Goal: Transaction & Acquisition: Purchase product/service

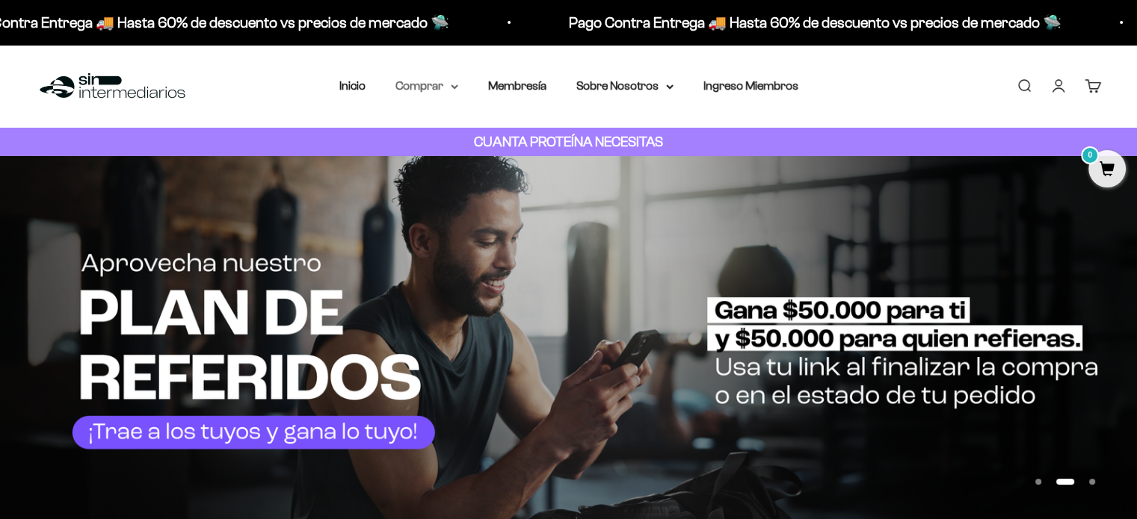
click at [447, 87] on summary "Comprar" at bounding box center [426, 85] width 63 height 19
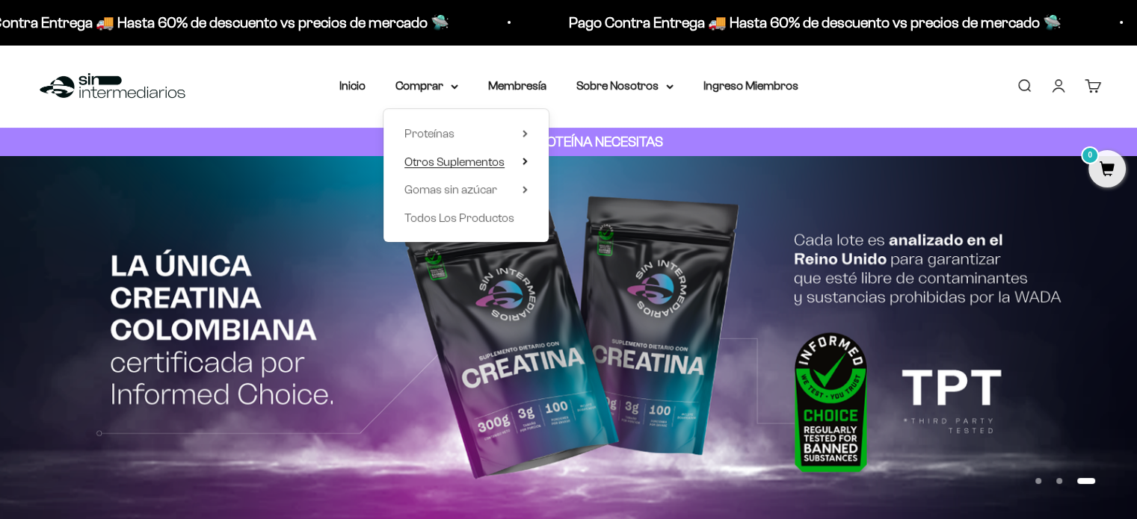
click at [470, 160] on span "Otros Suplementos" at bounding box center [454, 161] width 100 height 13
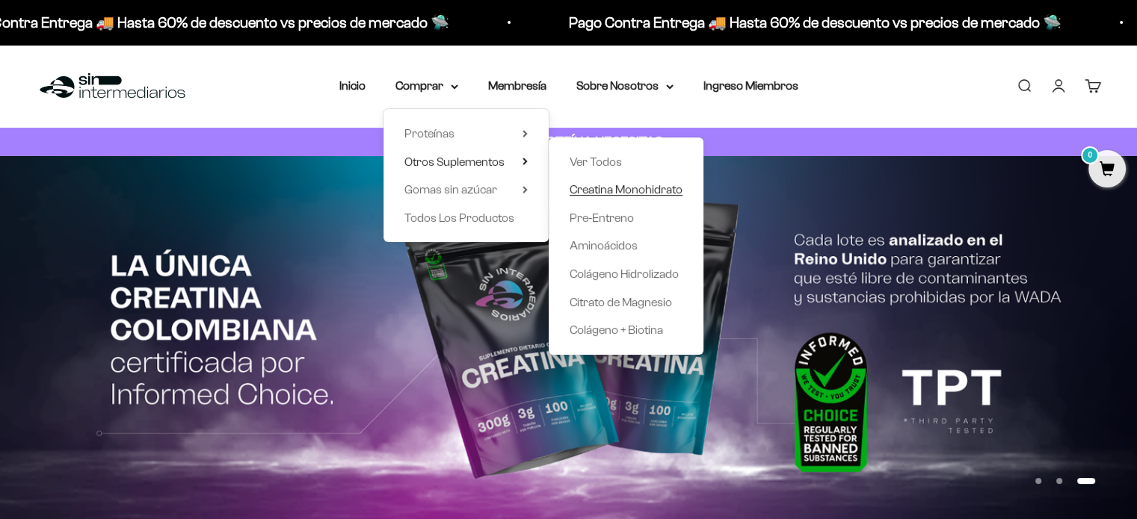
click at [647, 192] on span "Creatina Monohidrato" at bounding box center [626, 189] width 113 height 13
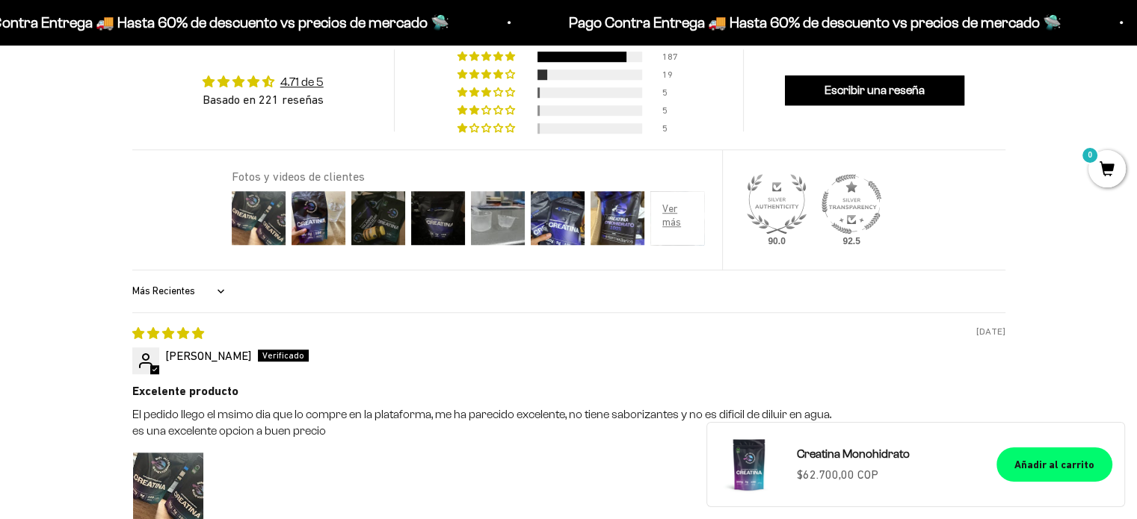
scroll to position [1271, 0]
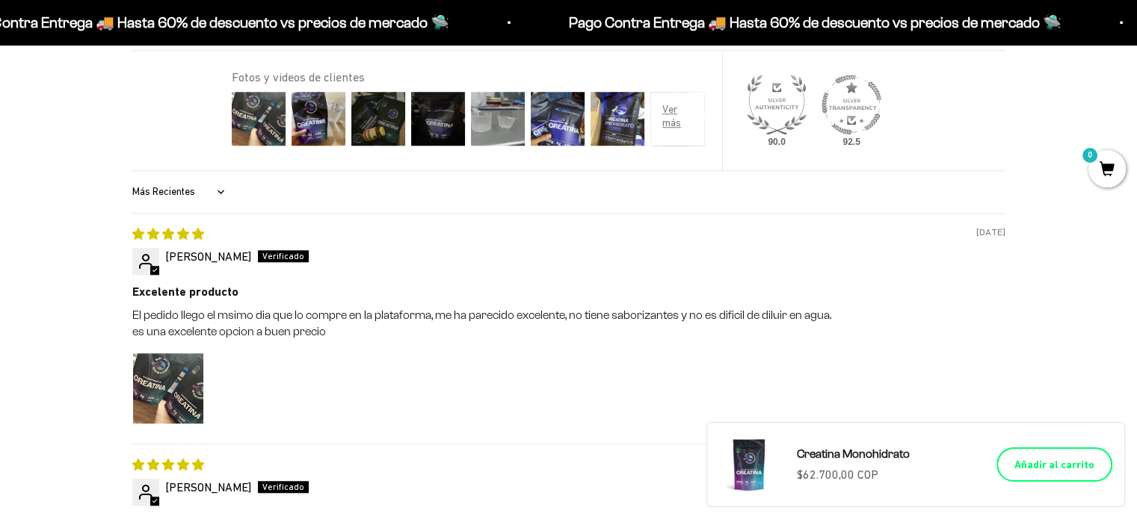
click at [1067, 456] on button "Añadir al carrito" at bounding box center [1054, 465] width 116 height 34
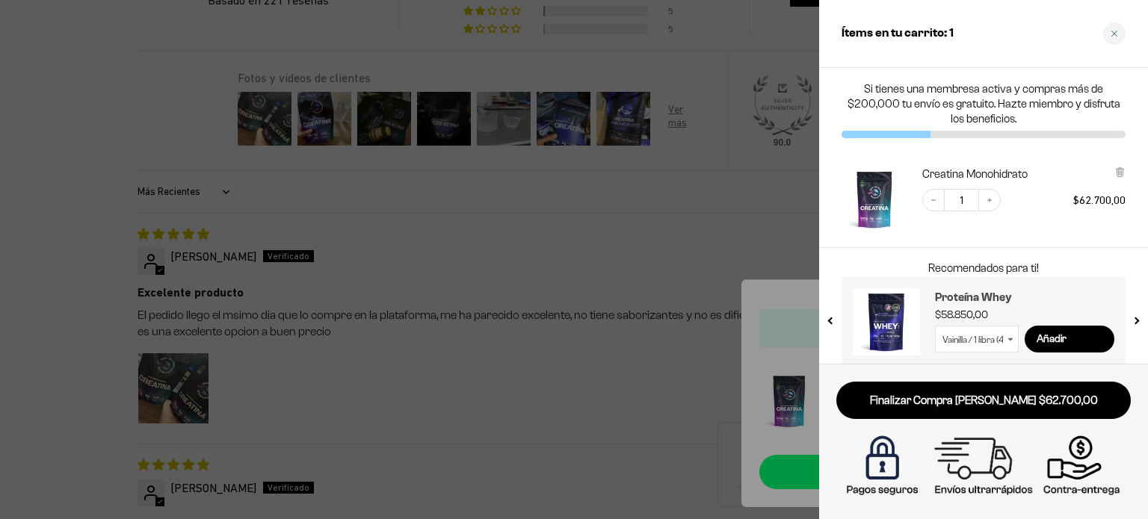
scroll to position [0, 0]
click at [1111, 40] on div "Close cart" at bounding box center [1114, 33] width 22 height 22
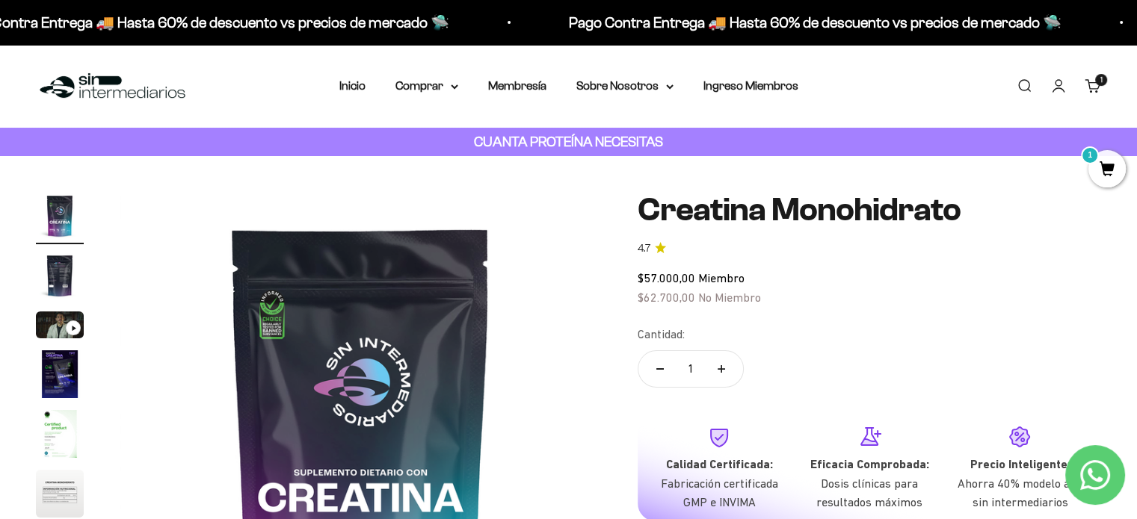
click at [545, 95] on li "Membresía" at bounding box center [517, 85] width 58 height 19
click at [538, 86] on link "Membresía" at bounding box center [517, 85] width 58 height 13
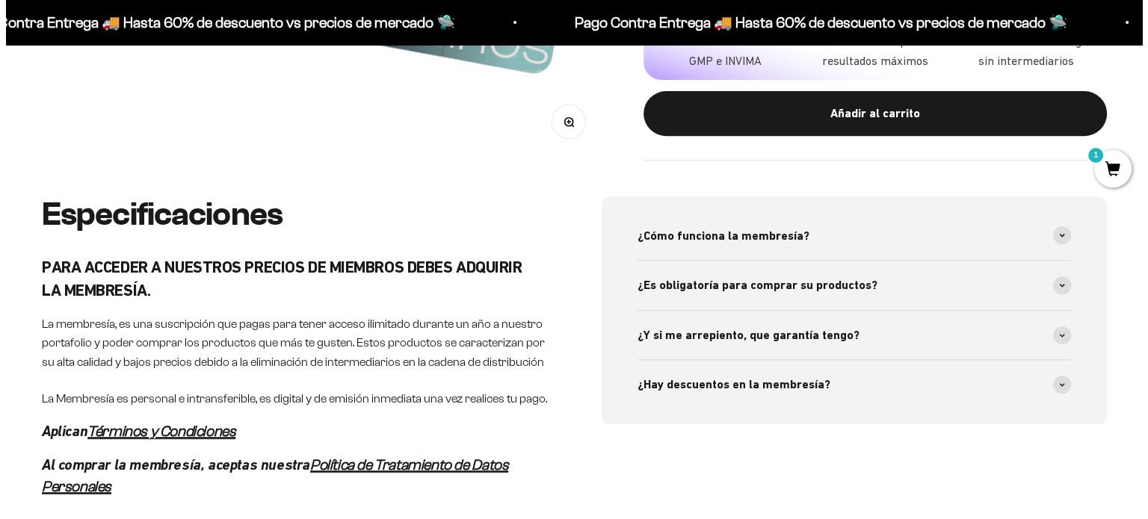
scroll to position [374, 0]
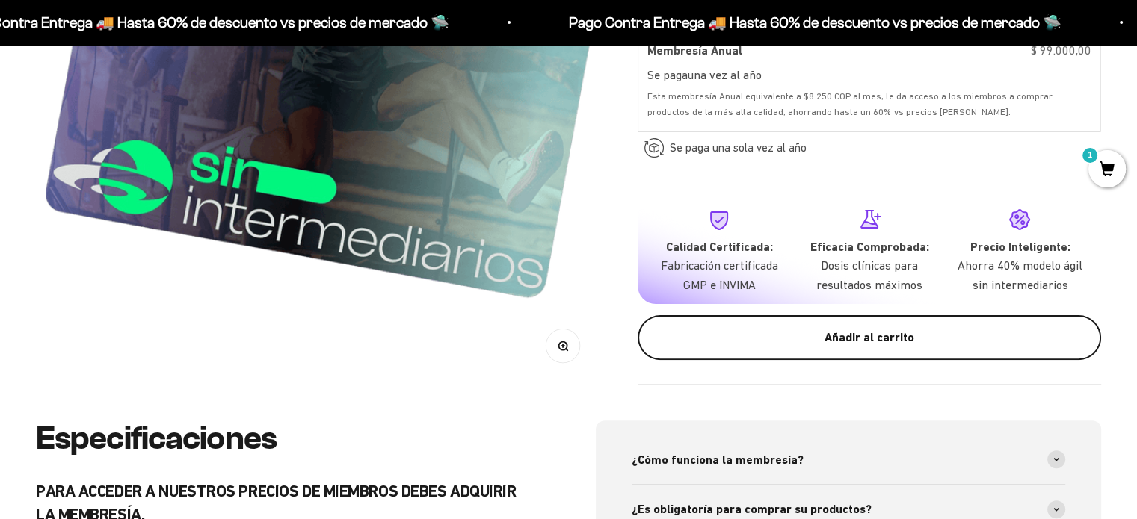
click at [901, 344] on div "Añadir al carrito" at bounding box center [869, 337] width 404 height 19
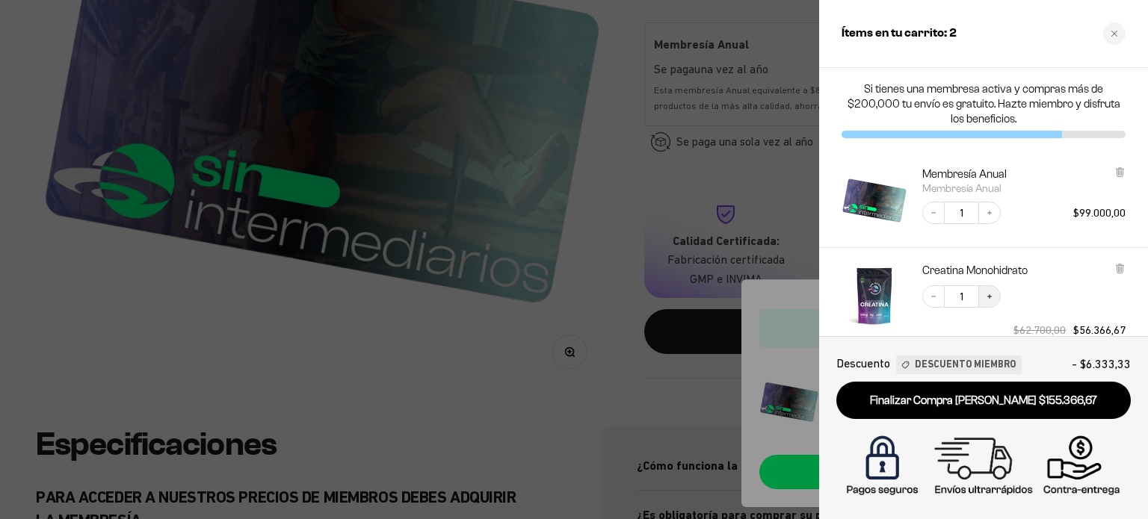
click at [987, 295] on icon "Increase quantity" at bounding box center [989, 296] width 9 height 9
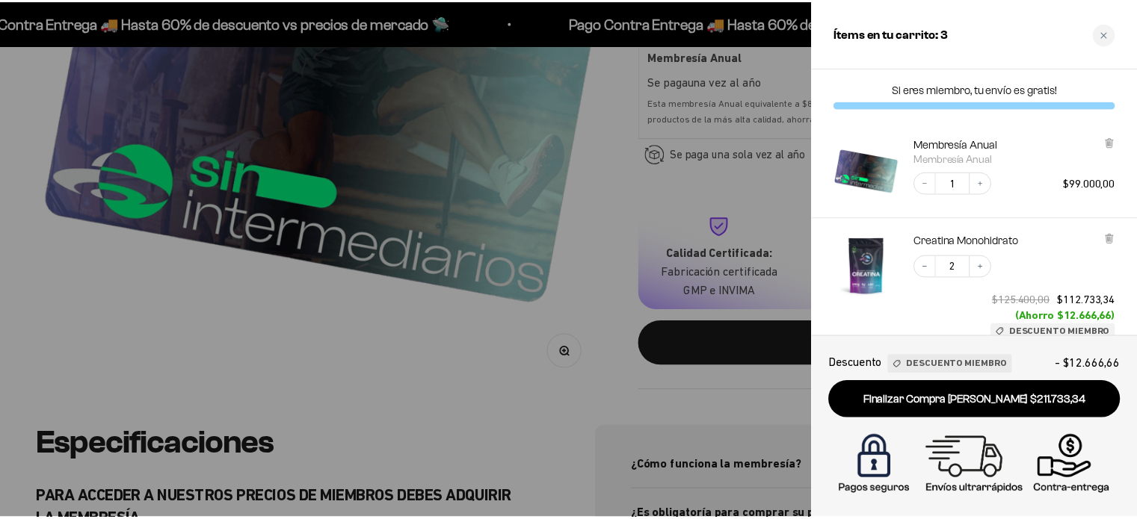
scroll to position [0, 0]
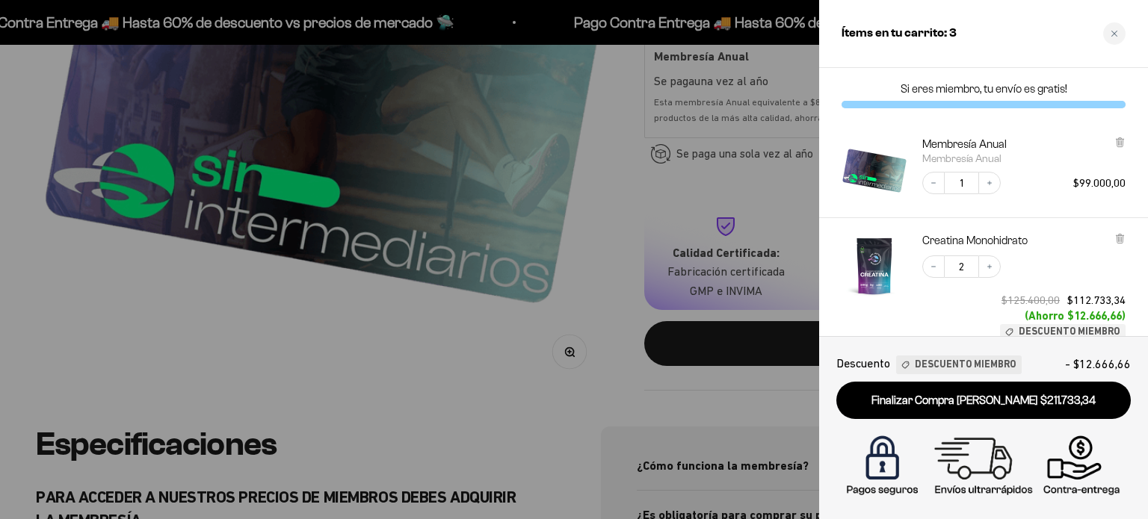
click at [493, 369] on div at bounding box center [574, 259] width 1148 height 519
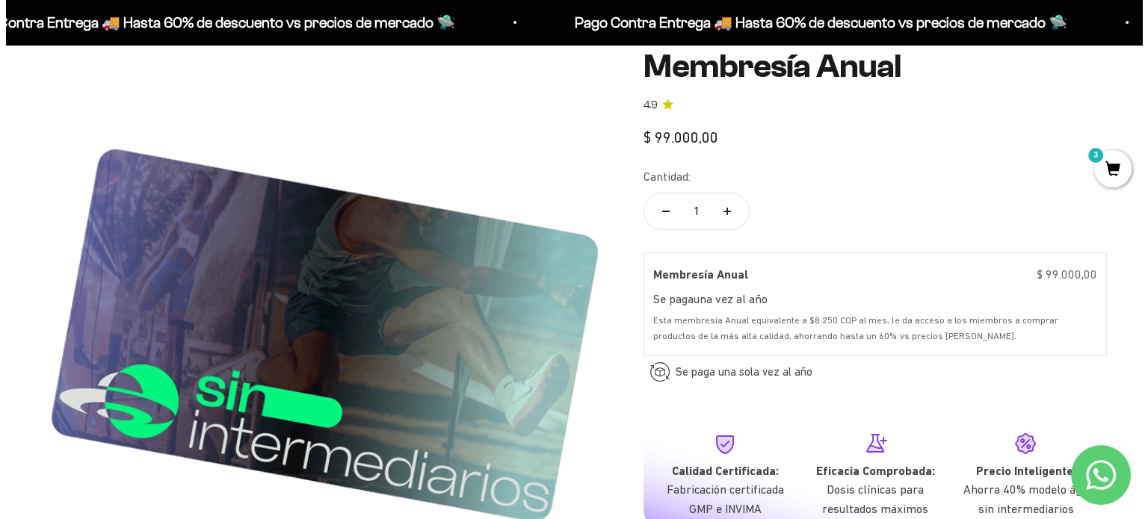
scroll to position [75, 0]
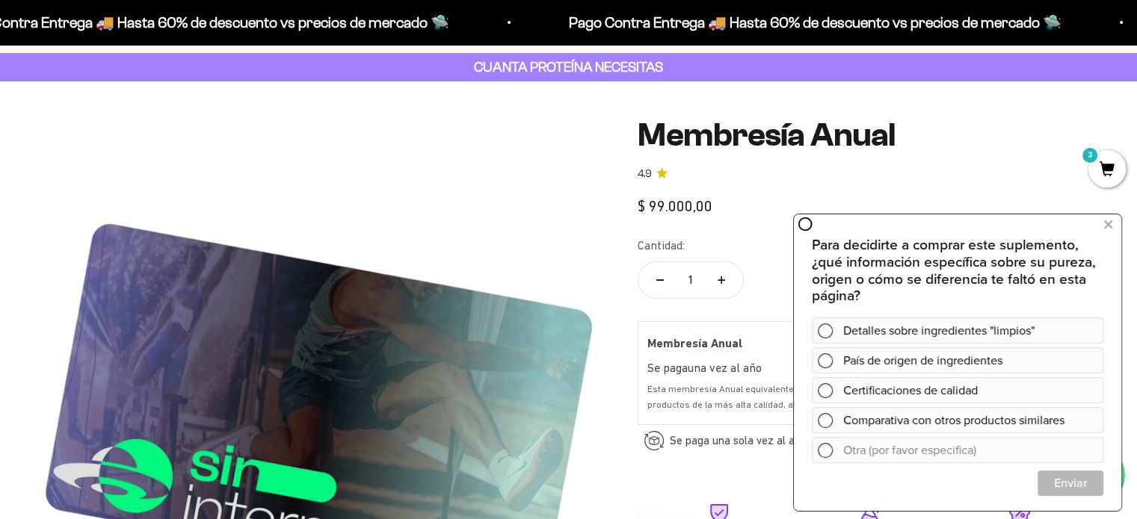
click at [1037, 146] on h1 "Membresía Anual" at bounding box center [869, 135] width 463 height 36
click at [1111, 170] on span "3" at bounding box center [1106, 168] width 37 height 37
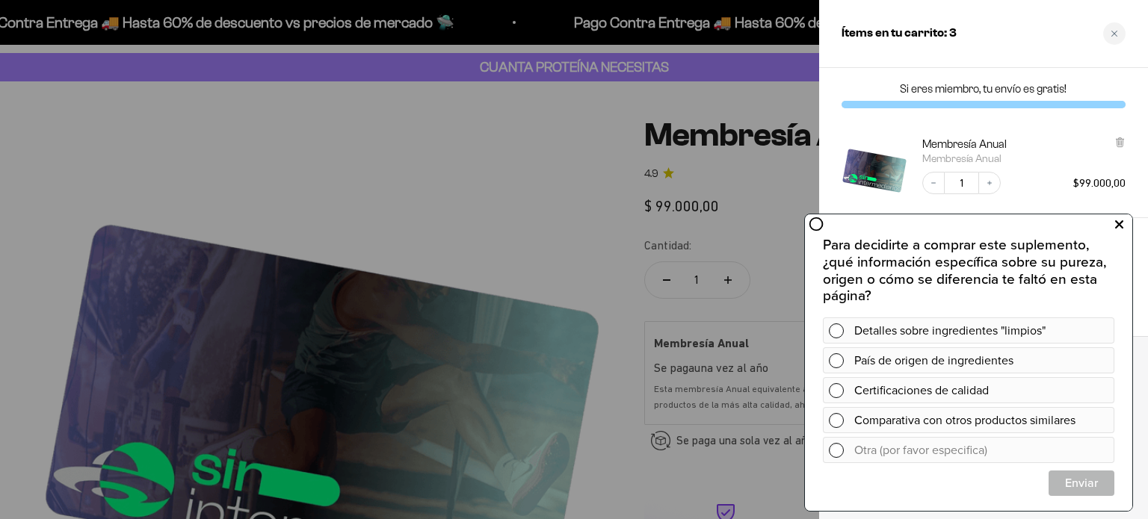
click at [1119, 229] on icon at bounding box center [1119, 224] width 8 height 19
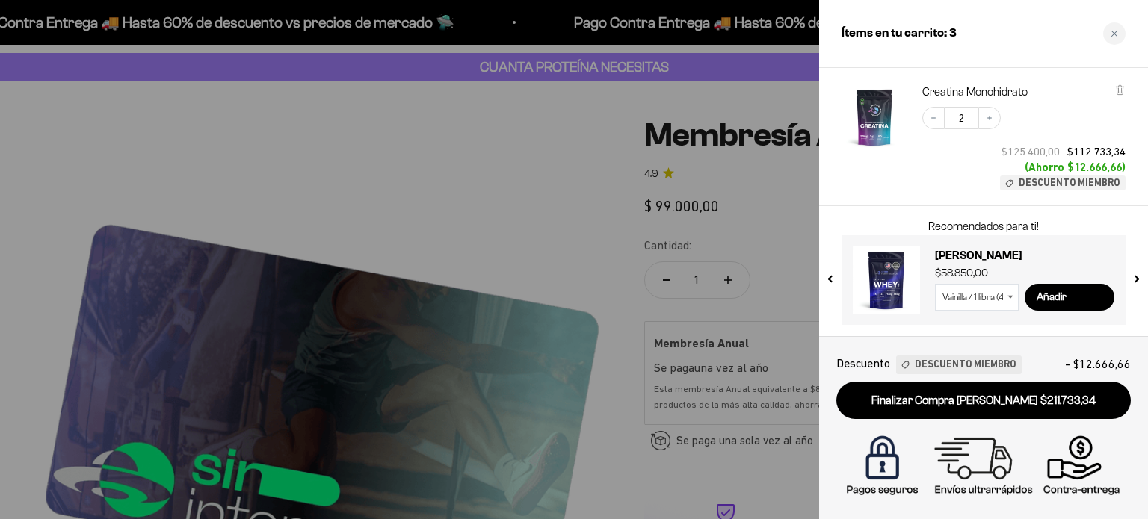
scroll to position [0, 0]
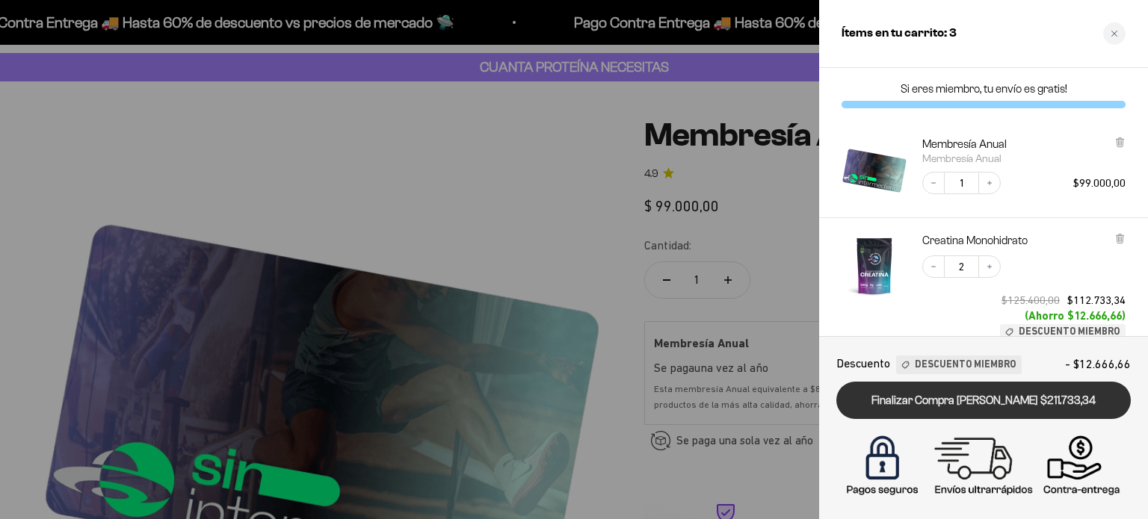
click at [1020, 399] on link "Finalizar Compra [PERSON_NAME] $211.733,34" at bounding box center [983, 401] width 294 height 38
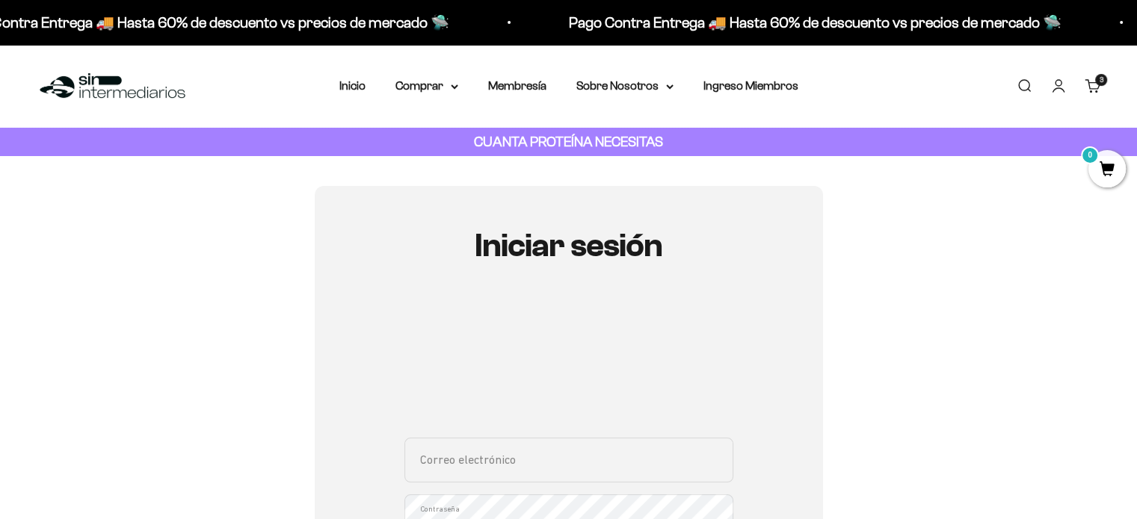
scroll to position [224, 0]
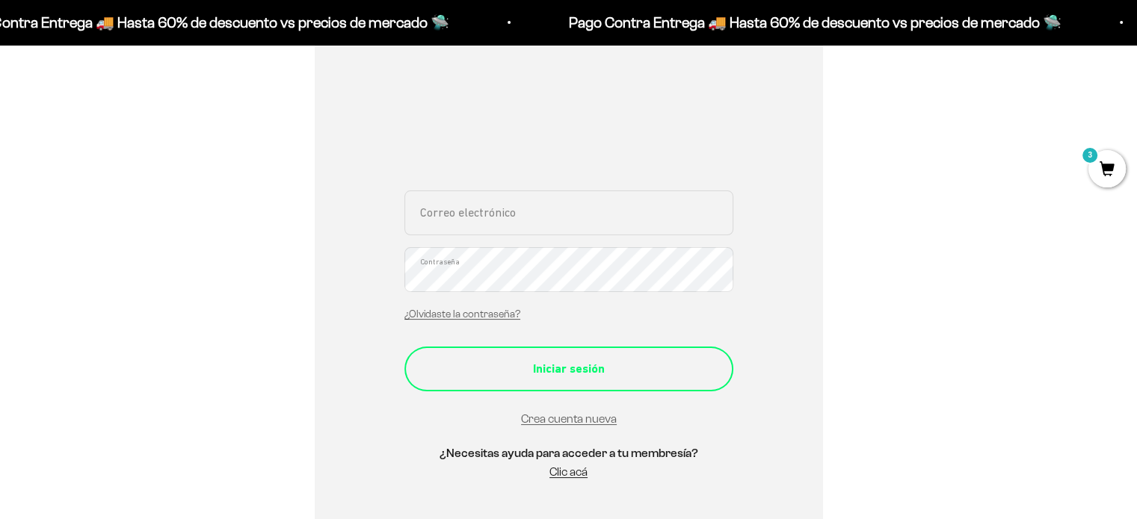
type input "samagudelo@hotmail.com"
click at [589, 377] on div "Iniciar sesión" at bounding box center [568, 368] width 269 height 19
